Goal: Task Accomplishment & Management: Complete application form

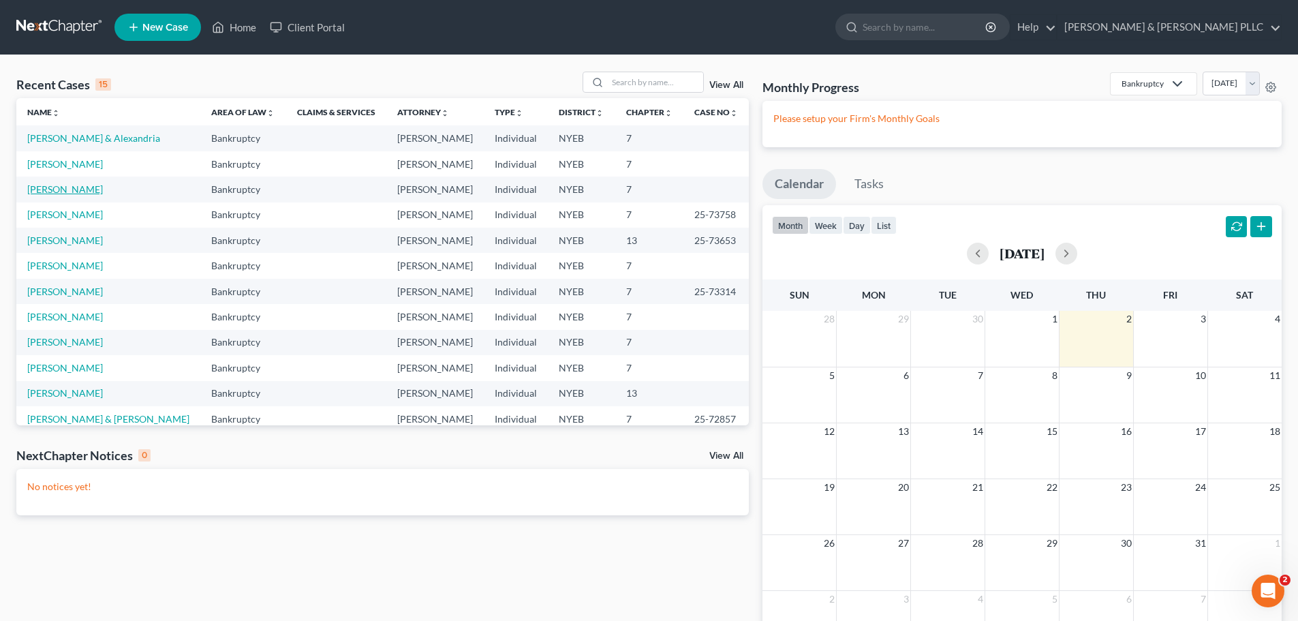
click at [97, 187] on link "[PERSON_NAME]" at bounding box center [65, 189] width 76 height 12
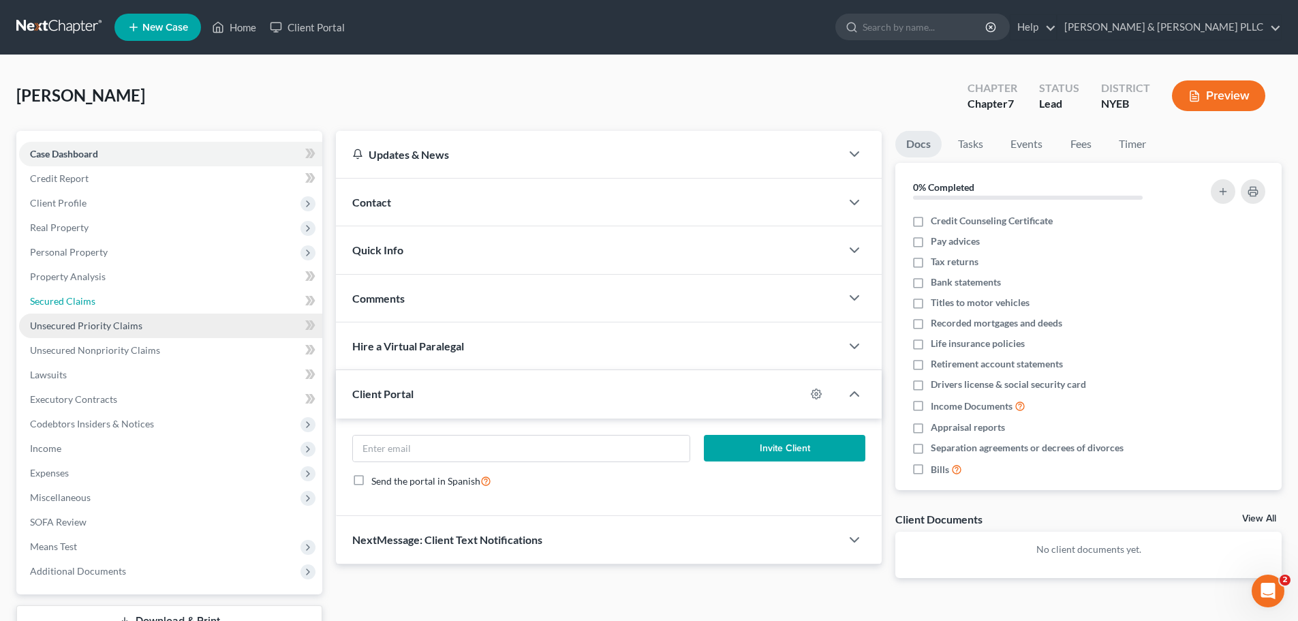
drag, startPoint x: 151, startPoint y: 308, endPoint x: 150, endPoint y: 318, distance: 10.3
click at [151, 308] on link "Secured Claims" at bounding box center [170, 301] width 303 height 25
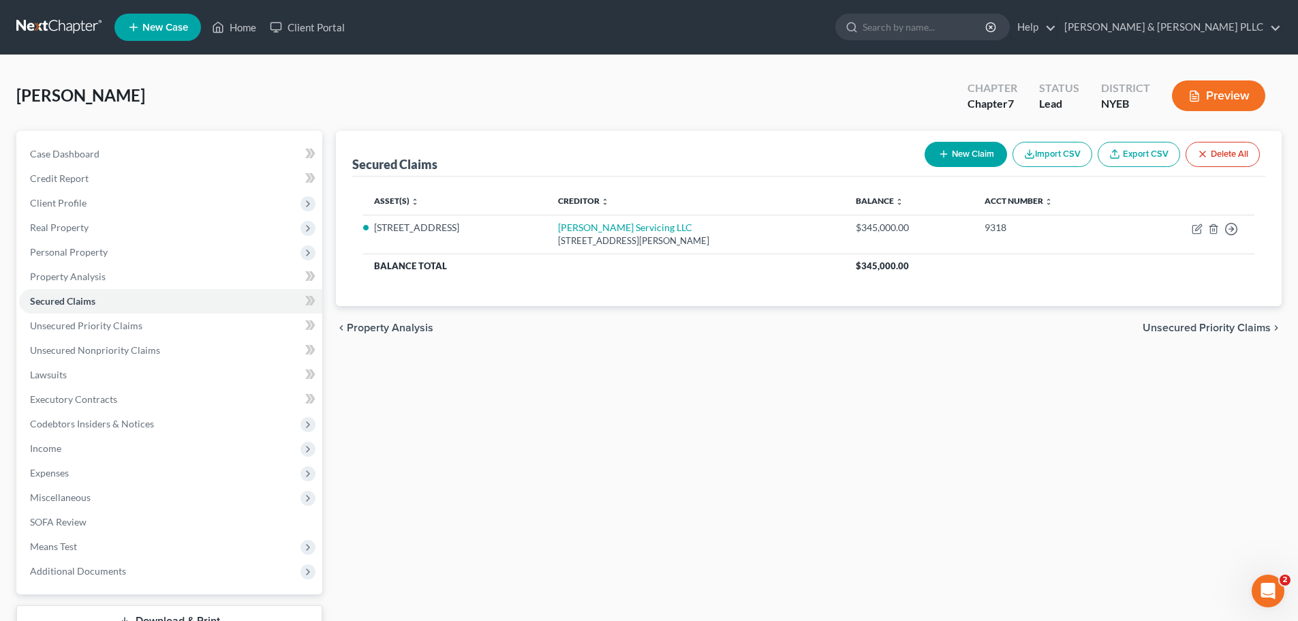
click at [939, 167] on div "New Claim Import CSV Export CSV Delete All" at bounding box center [1092, 154] width 346 height 36
click at [950, 157] on button "New Claim" at bounding box center [965, 154] width 82 height 25
select select "0"
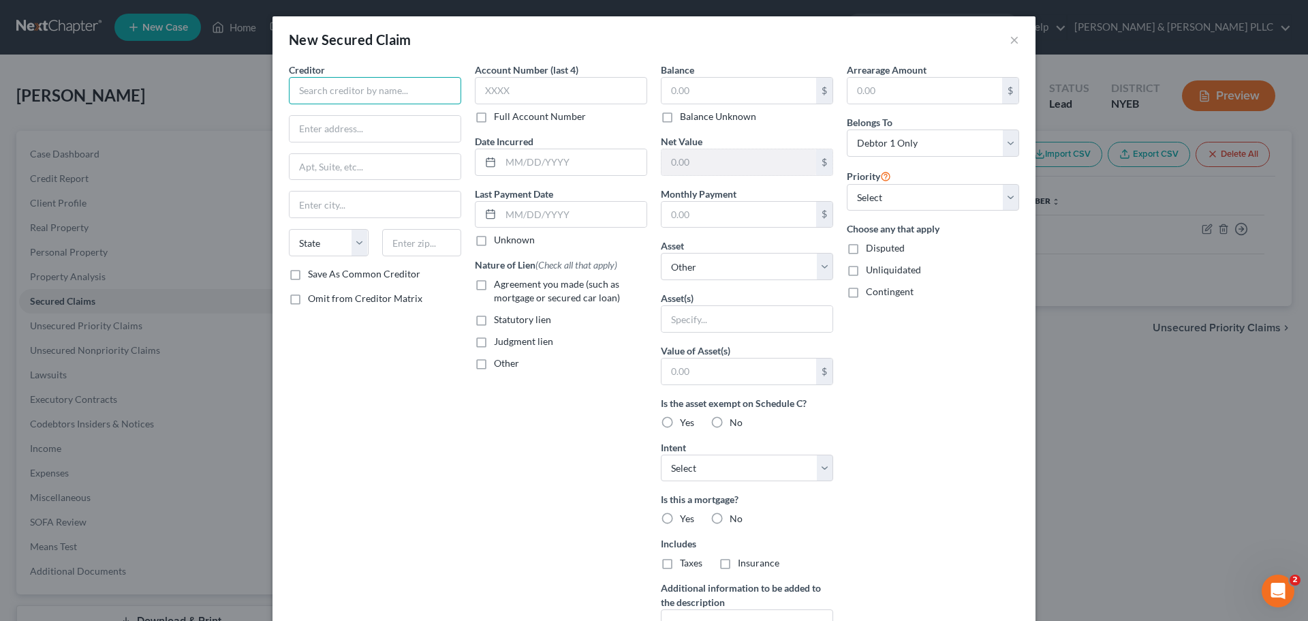
click at [369, 104] on input "text" at bounding box center [375, 90] width 172 height 27
paste input "[PERSON_NAME]"
type input "[PERSON_NAME]"
click at [360, 132] on input "text" at bounding box center [374, 129] width 171 height 26
paste input "[STREET_ADDRESS]"
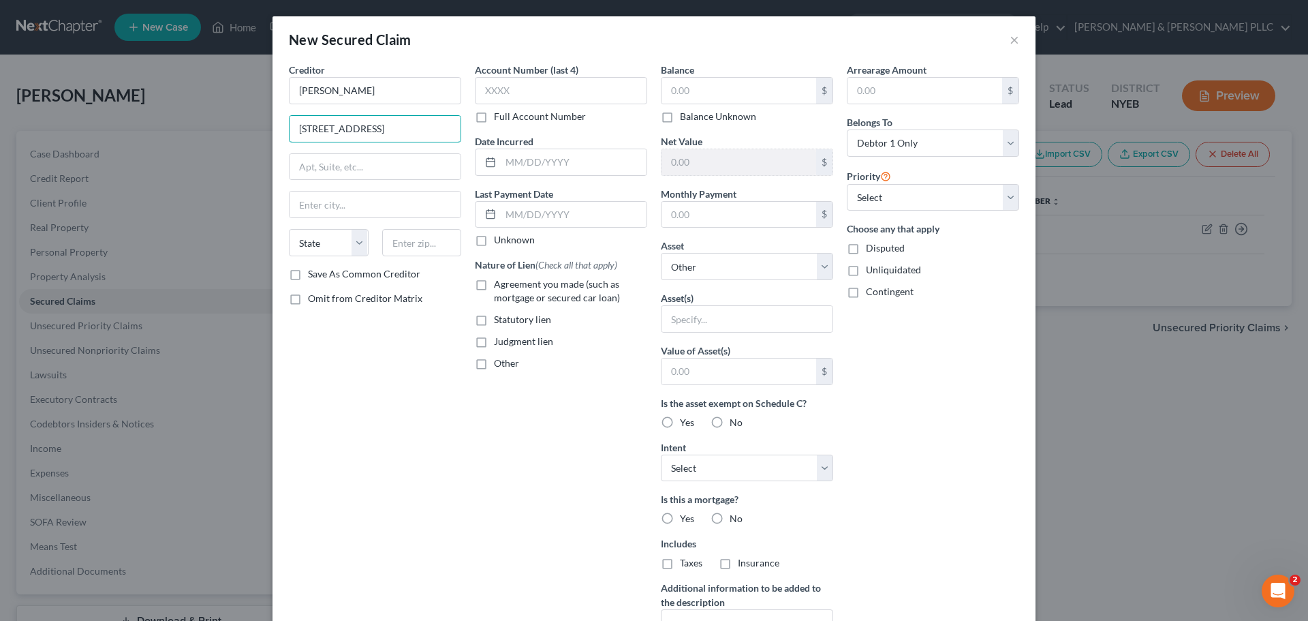
type input "[STREET_ADDRESS]"
paste input "Bluffton"
type input "Bluffton"
click at [323, 228] on div "Creditor * [PERSON_NAME] 17 Bennington [GEOGRAPHIC_DATA] [US_STATE][GEOGRAPHIC_…" at bounding box center [375, 165] width 172 height 204
click at [325, 251] on select "State [US_STATE] AK AR AZ CA CO CT DE DC [GEOGRAPHIC_DATA] [GEOGRAPHIC_DATA] GU…" at bounding box center [329, 242] width 80 height 27
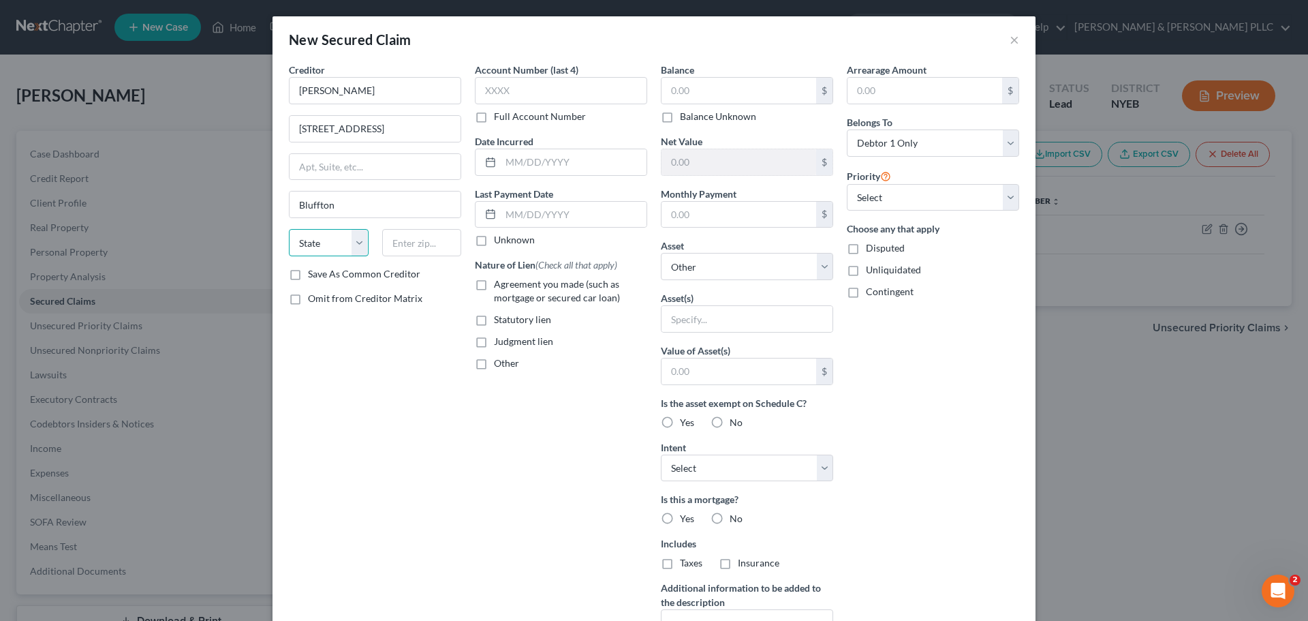
select select "42"
click at [289, 229] on select "State [US_STATE] AK AR AZ CA CO CT DE DC [GEOGRAPHIC_DATA] [GEOGRAPHIC_DATA] GU…" at bounding box center [329, 242] width 80 height 27
click at [392, 239] on input "text" at bounding box center [422, 242] width 80 height 27
type input "29910"
click at [664, 101] on input "text" at bounding box center [738, 91] width 155 height 26
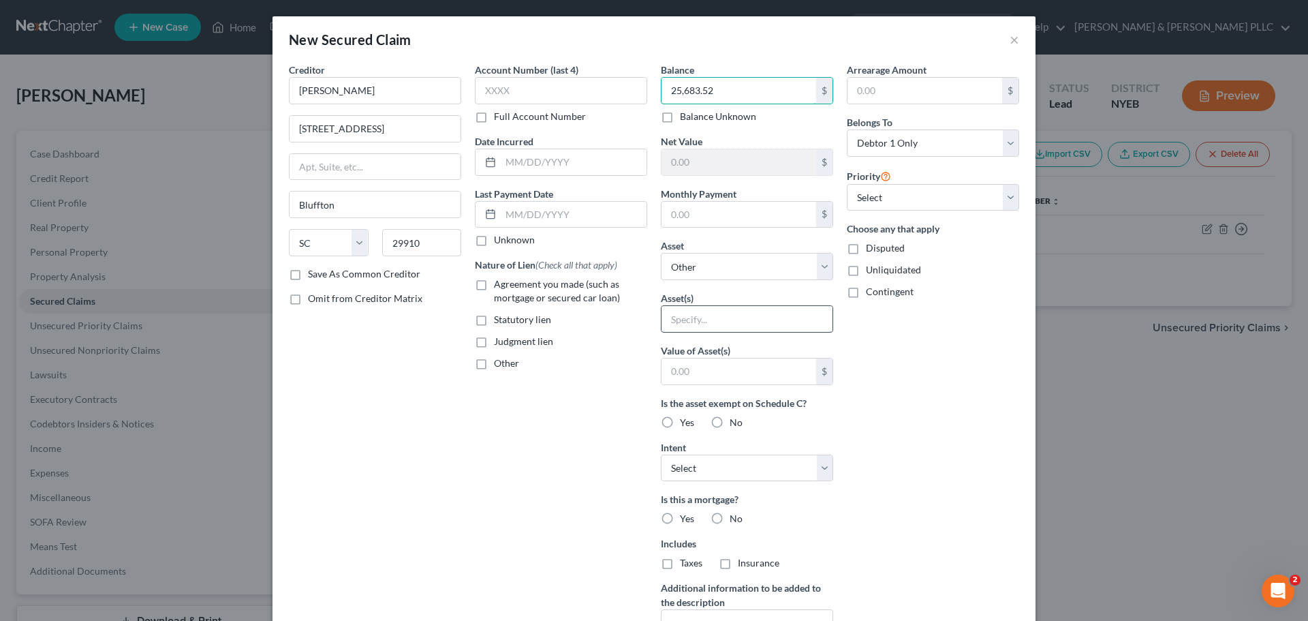
type input "25,683.52"
click at [736, 324] on input "text" at bounding box center [746, 319] width 171 height 26
click at [725, 270] on select "Select Other Multiple Assets TD Business Simple Checking x6938 (Checking Accoun…" at bounding box center [747, 266] width 172 height 27
select select "3"
click at [661, 253] on select "Select Other Multiple Assets TD Business Simple Checking x6938 (Checking Accoun…" at bounding box center [747, 266] width 172 height 27
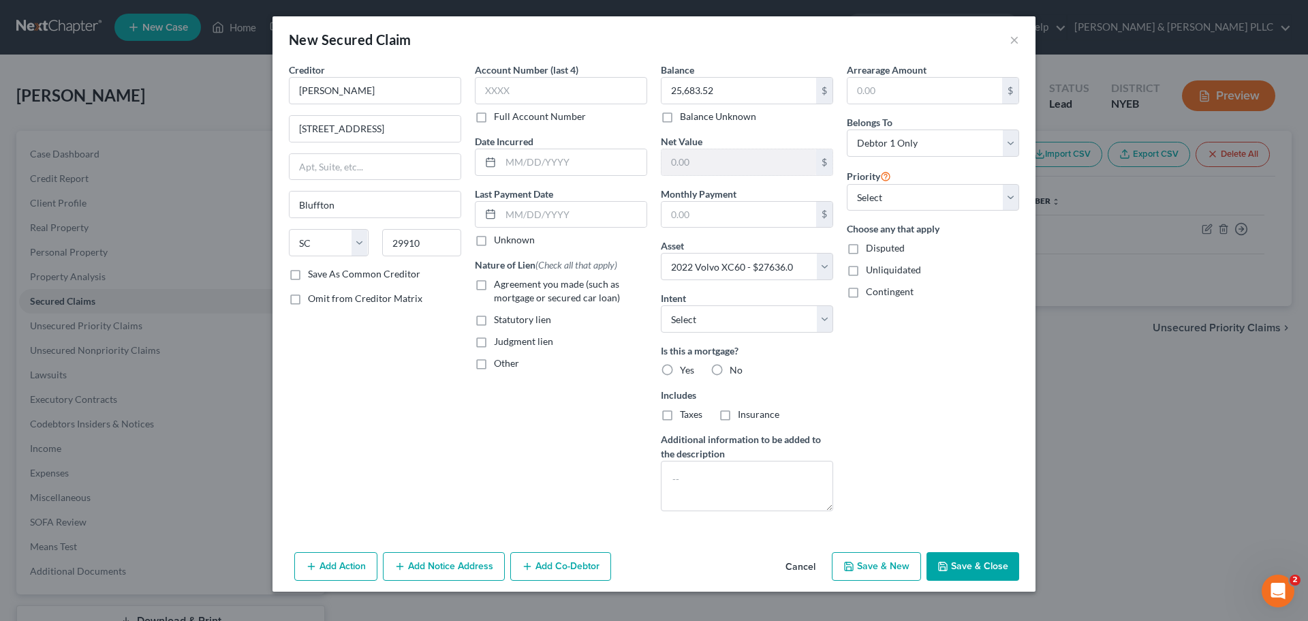
click at [729, 363] on label "No" at bounding box center [735, 370] width 13 height 14
click at [735, 363] on input "No" at bounding box center [739, 367] width 9 height 9
radio input "true"
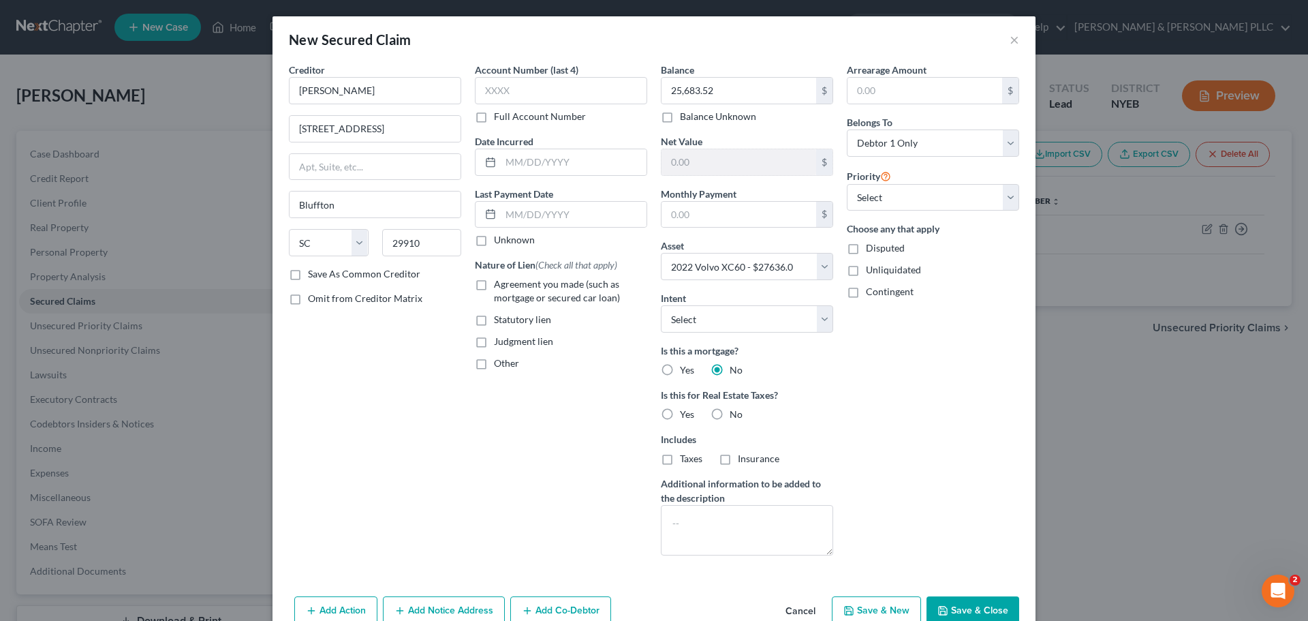
click at [729, 411] on label "No" at bounding box center [735, 414] width 13 height 14
click at [735, 411] on input "No" at bounding box center [739, 411] width 9 height 9
radio input "true"
click at [510, 162] on input "text" at bounding box center [574, 162] width 146 height 26
type input "[DATE]"
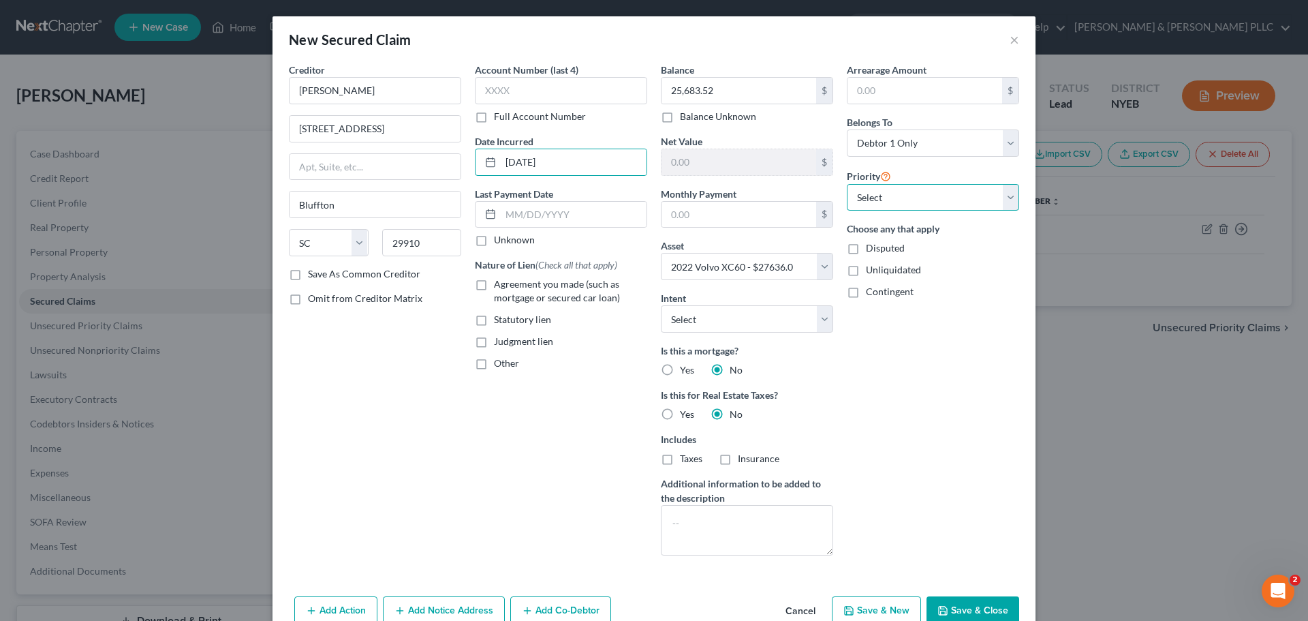
click at [915, 204] on select "Select 1st 2nd 3rd 4th 5th 6th 7th 8th 9th 10th 11th 12th 13th 14th 15th 16th 1…" at bounding box center [933, 197] width 172 height 27
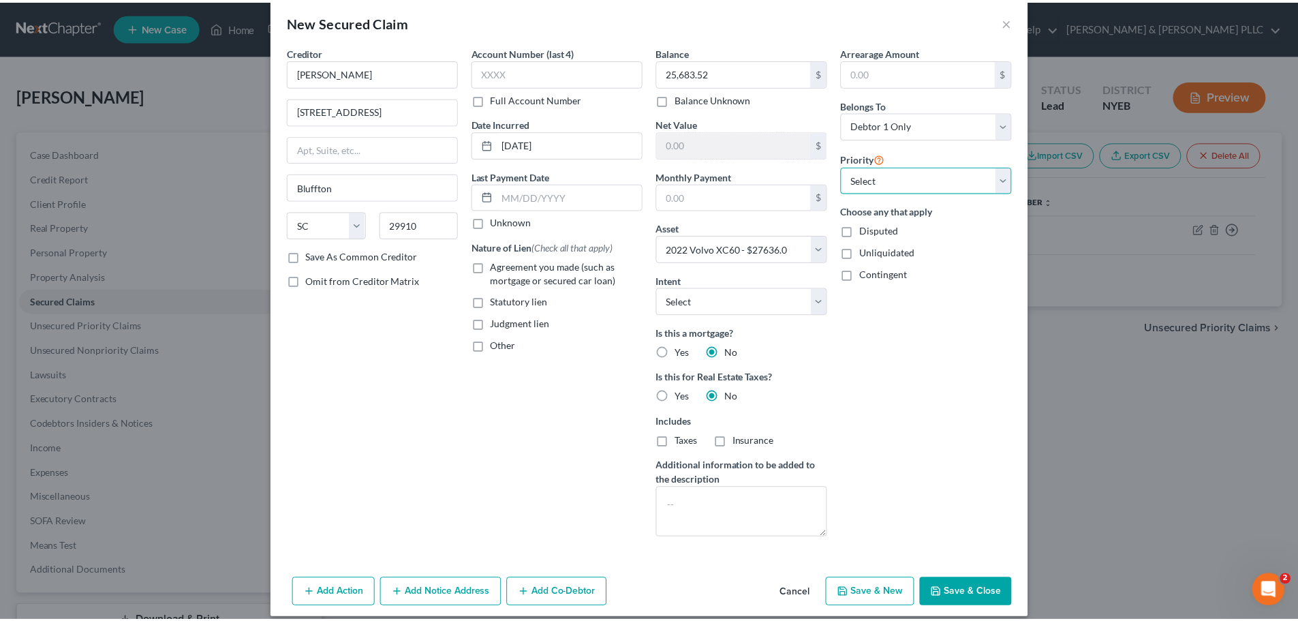
scroll to position [31, 0]
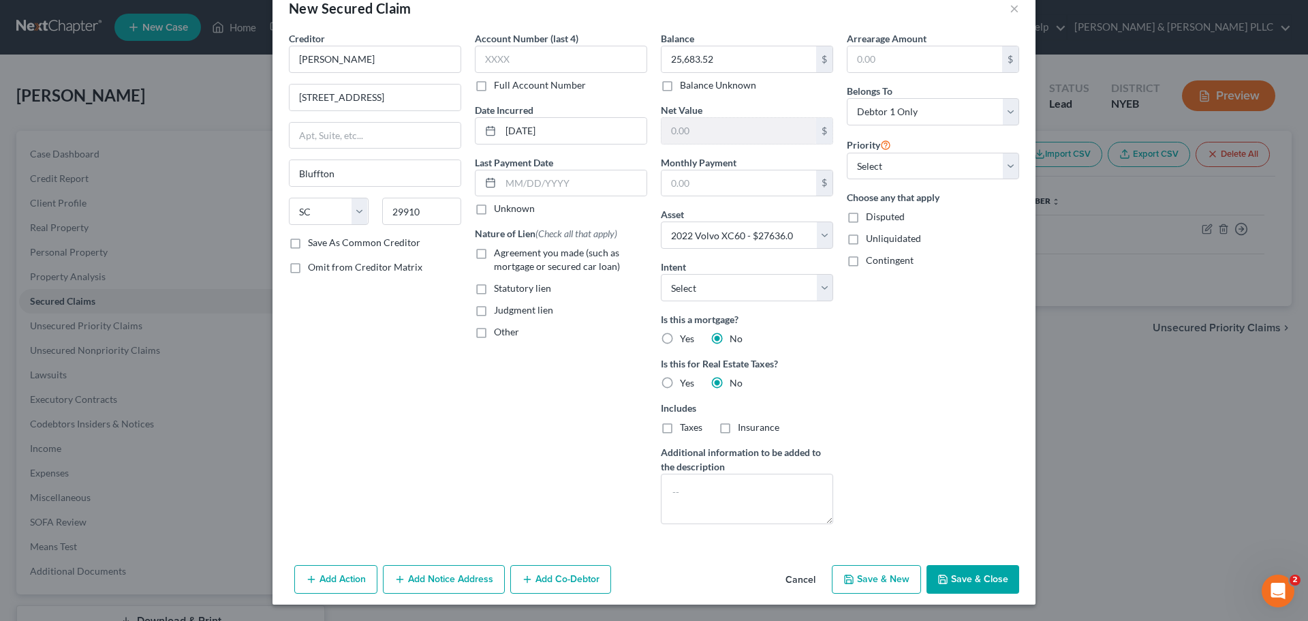
click at [962, 581] on button "Save & Close" at bounding box center [972, 579] width 93 height 29
select select
